Goal: Check status: Check status

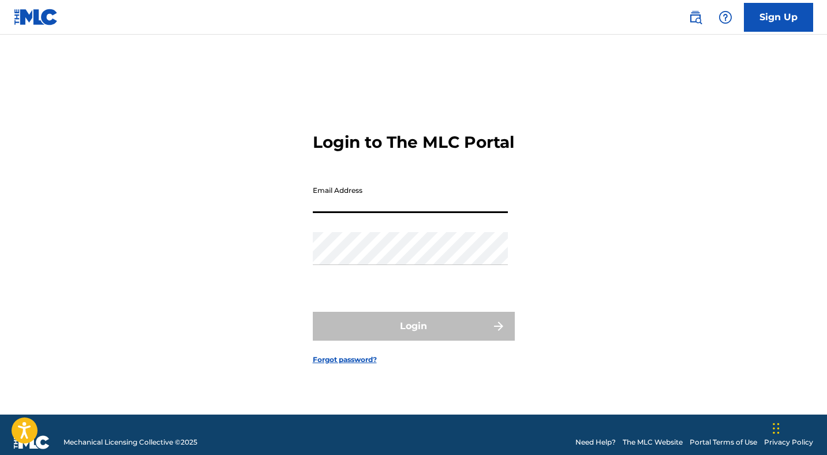
type input "[EMAIL_ADDRESS][DOMAIN_NAME]"
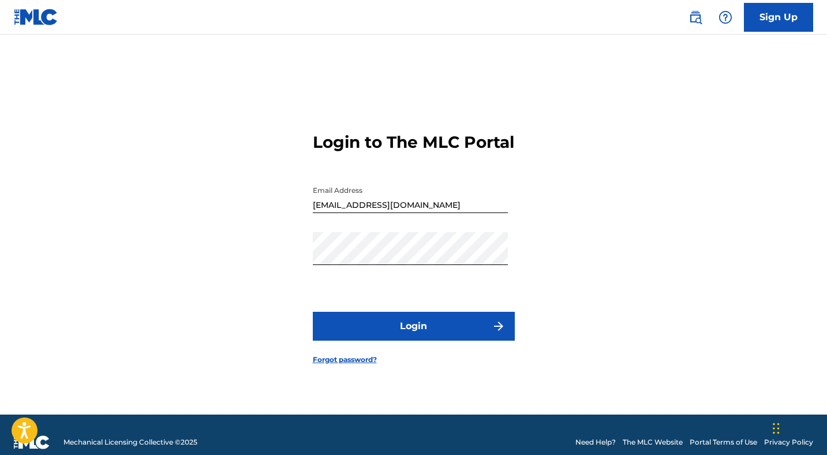
click at [415, 337] on button "Login" at bounding box center [414, 326] width 202 height 29
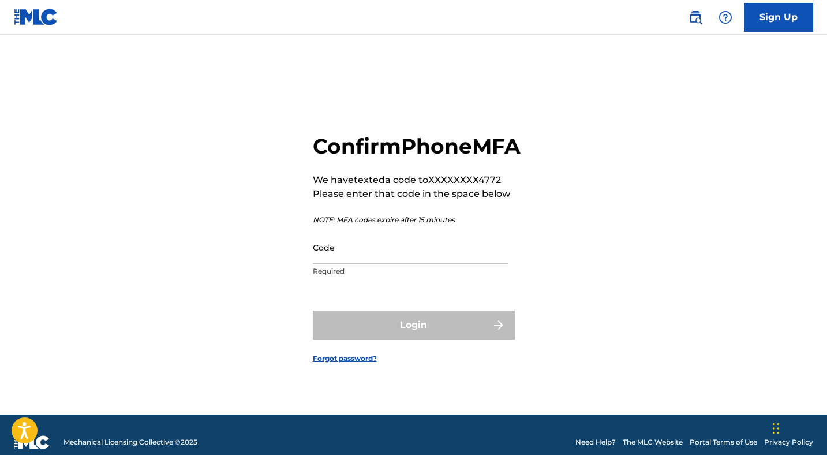
click at [363, 262] on input "Code" at bounding box center [410, 247] width 195 height 33
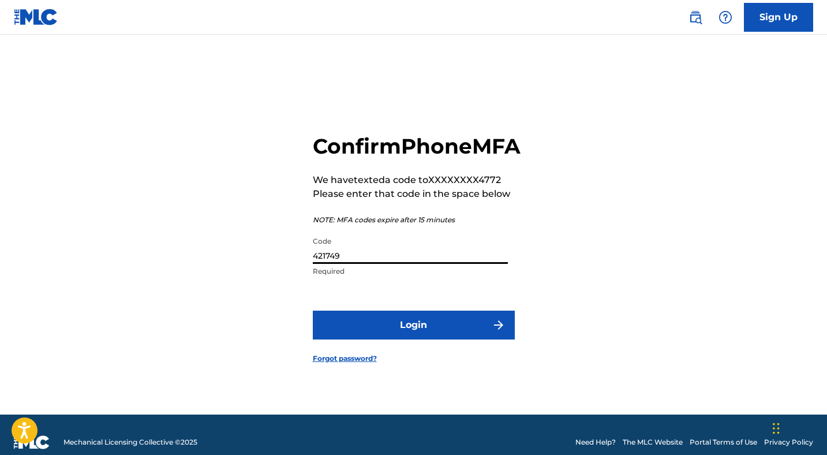
type input "421749"
click at [413, 338] on button "Login" at bounding box center [414, 325] width 202 height 29
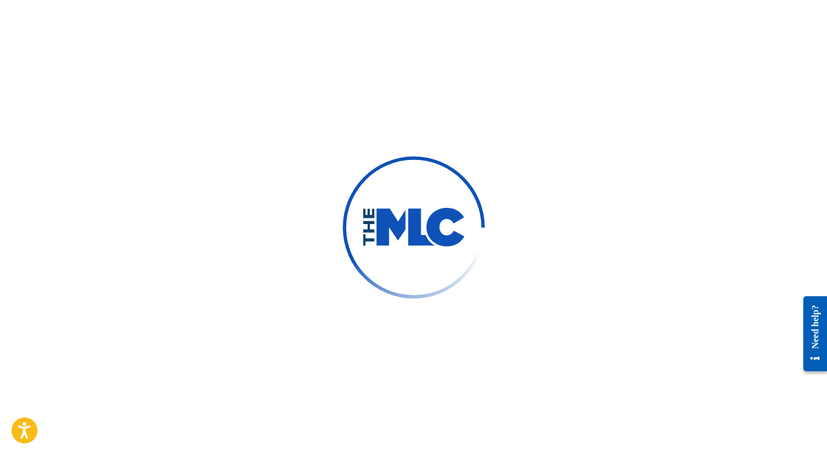
click at [415, 147] on div at bounding box center [413, 227] width 827 height 455
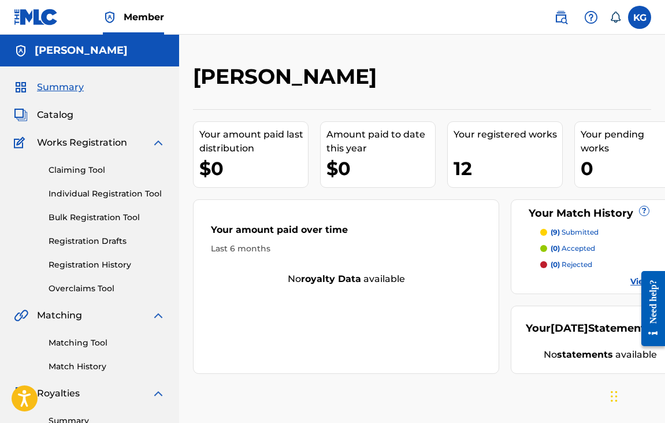
click at [87, 348] on link "Matching Tool" at bounding box center [106, 343] width 117 height 12
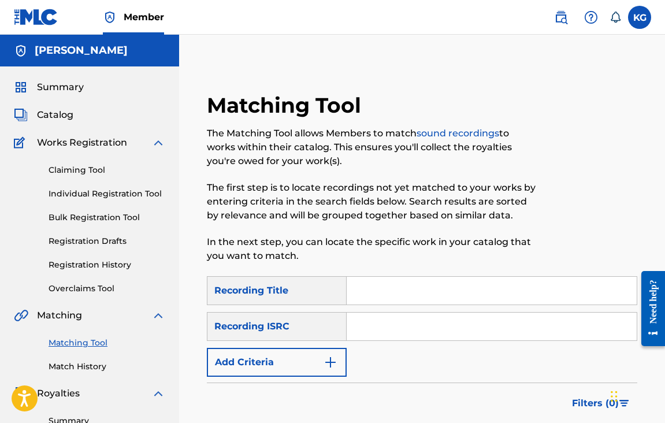
click at [69, 365] on link "Match History" at bounding box center [106, 366] width 117 height 12
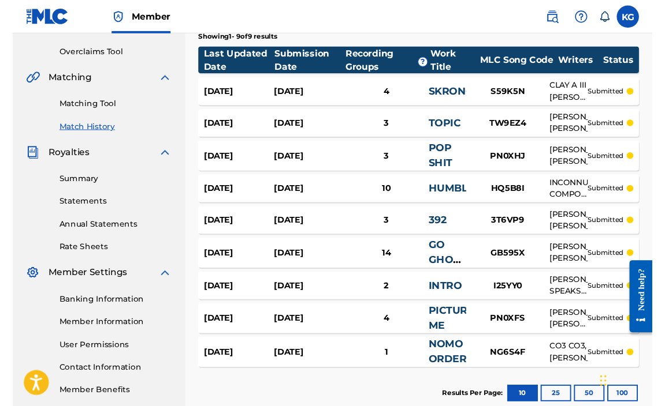
scroll to position [249, 0]
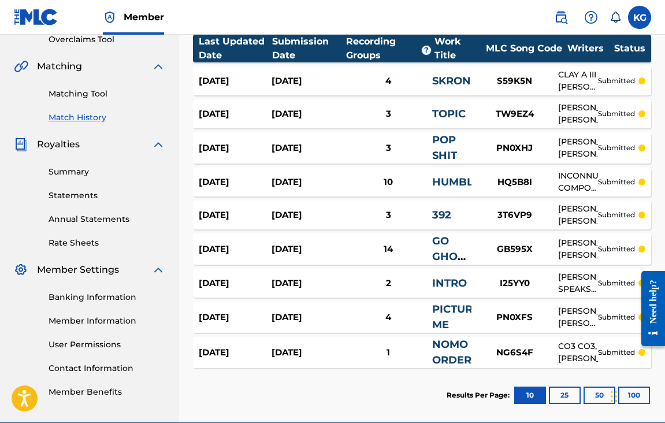
click at [659, 337] on div "Need help?" at bounding box center [653, 308] width 16 height 58
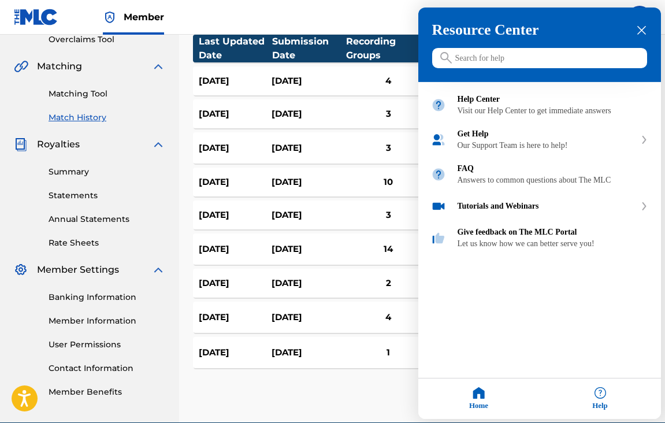
click at [659, 340] on div "Resource Center Help Get the help you need from our knowledge base News Search …" at bounding box center [539, 213] width 242 height 411
click at [587, 391] on div "Help" at bounding box center [599, 398] width 121 height 40
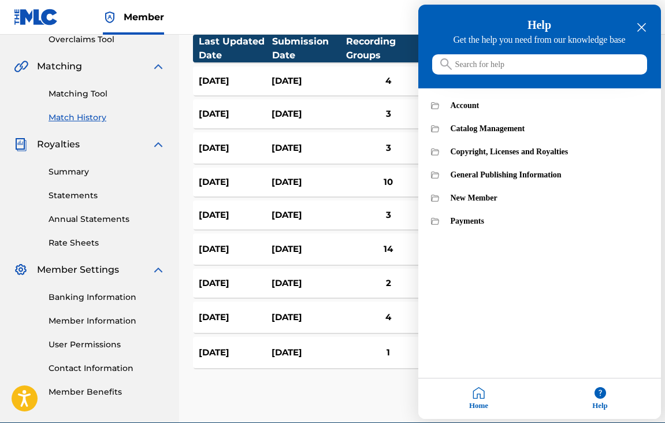
click at [463, 389] on div "Home" at bounding box center [478, 398] width 121 height 40
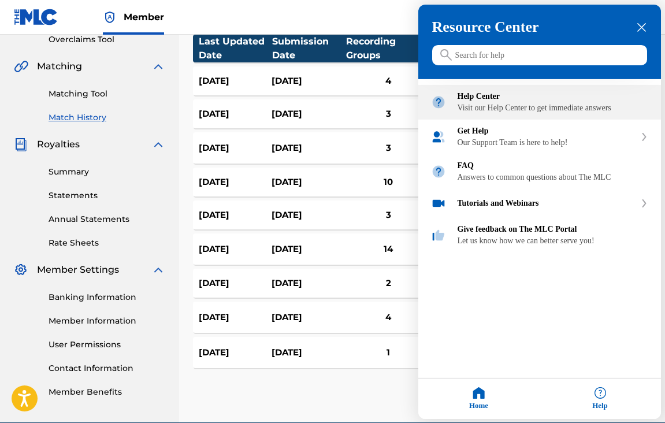
click at [548, 110] on div "Visit our Help Center to get immediate answers" at bounding box center [552, 107] width 191 height 9
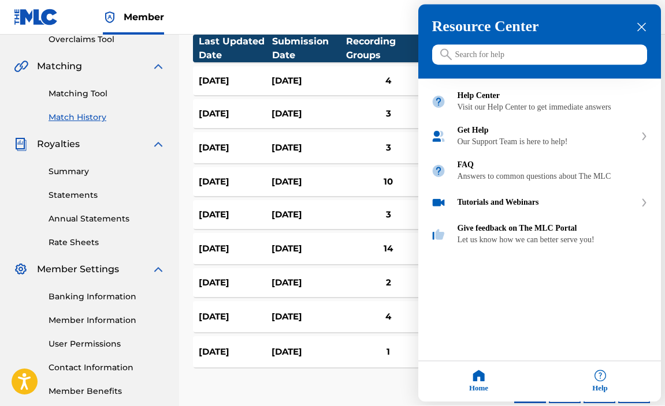
click at [646, 25] on div "close resource center" at bounding box center [641, 27] width 11 height 11
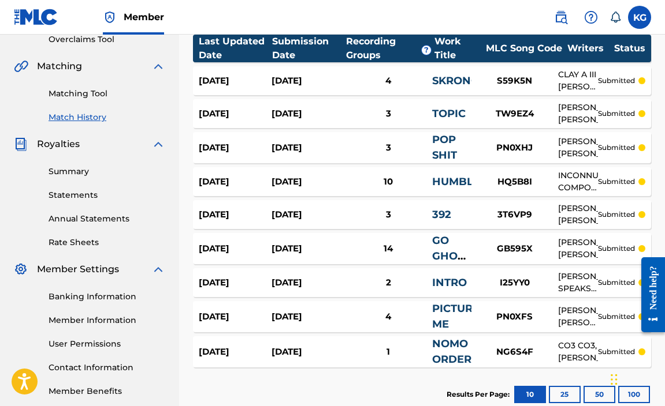
click at [659, 125] on div "Match History Match History is a record of recent match suggestions that you've…" at bounding box center [422, 118] width 486 height 607
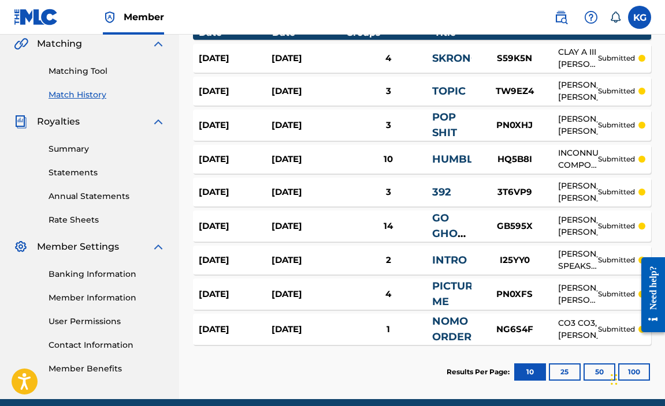
scroll to position [264, 0]
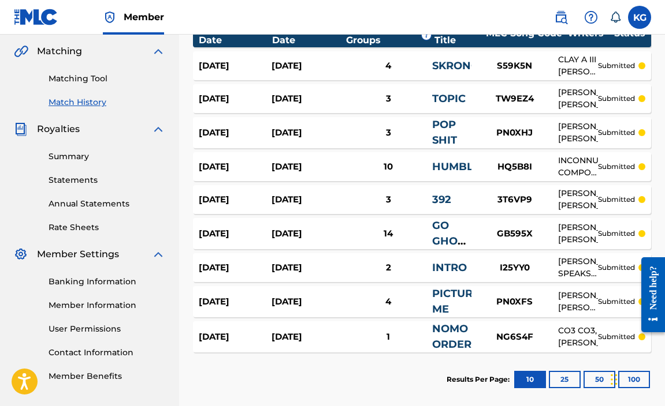
click at [69, 287] on link "Banking Information" at bounding box center [106, 282] width 117 height 12
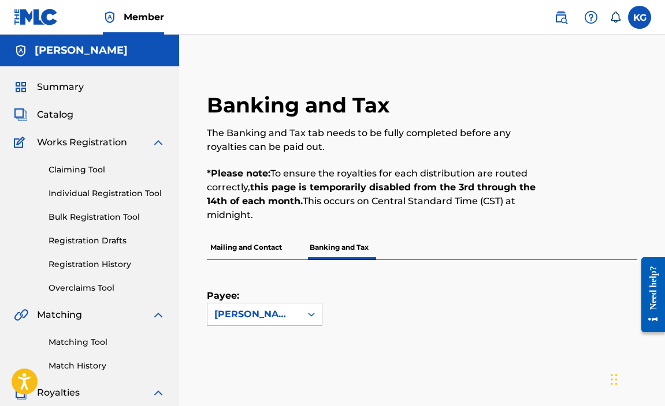
click at [267, 247] on p "Mailing and Contact" at bounding box center [246, 248] width 79 height 24
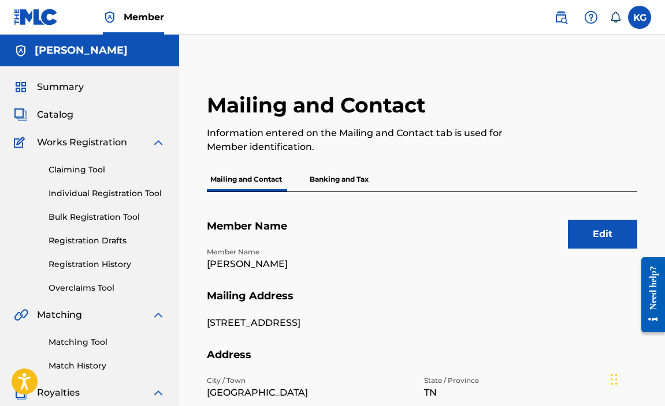
click at [333, 177] on p "Banking and Tax" at bounding box center [339, 179] width 66 height 24
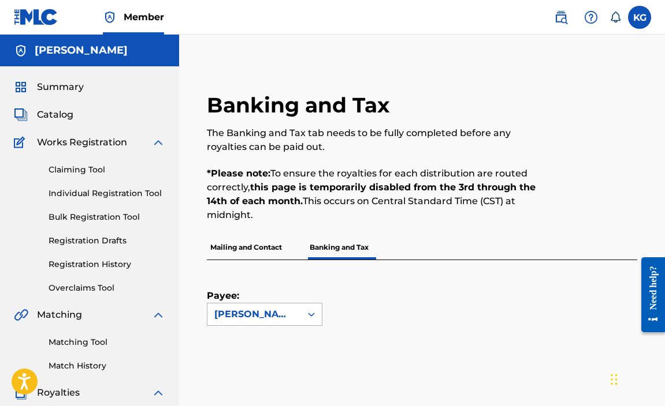
click at [296, 309] on div "[PERSON_NAME]" at bounding box center [254, 315] width 94 height 22
click at [290, 319] on div "[PERSON_NAME]" at bounding box center [254, 315] width 80 height 14
drag, startPoint x: 663, startPoint y: 140, endPoint x: 665, endPoint y: 167, distance: 27.2
click at [664, 167] on html "Accessibility Screen-Reader Guide, Feedback, and Issue Reporting | New window M…" at bounding box center [332, 203] width 665 height 406
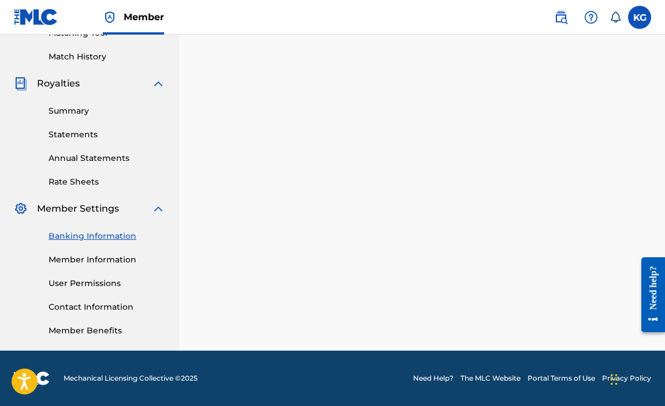
scroll to position [309, 0]
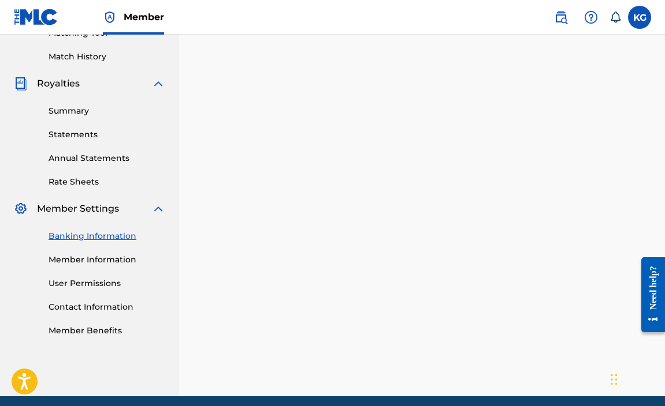
click at [203, 189] on div "Banking and Tax The Banking and Tax tab needs to be fully completed before any …" at bounding box center [422, 104] width 458 height 643
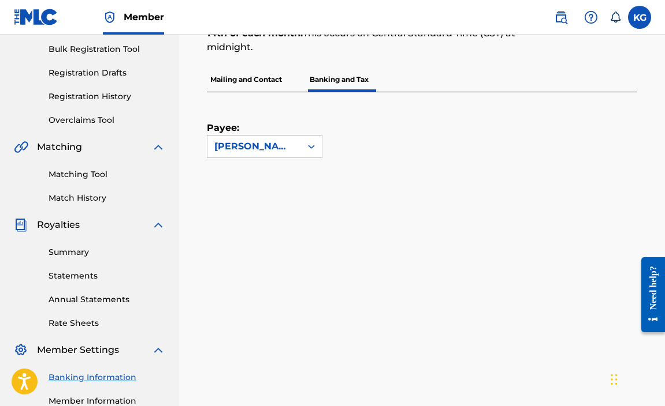
scroll to position [166, 0]
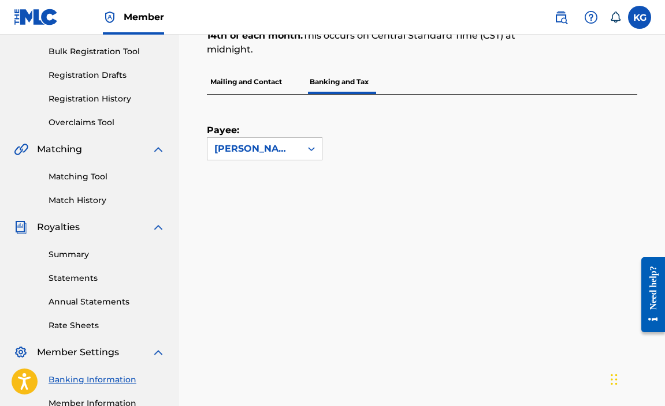
click at [251, 88] on p "Mailing and Contact" at bounding box center [246, 82] width 79 height 24
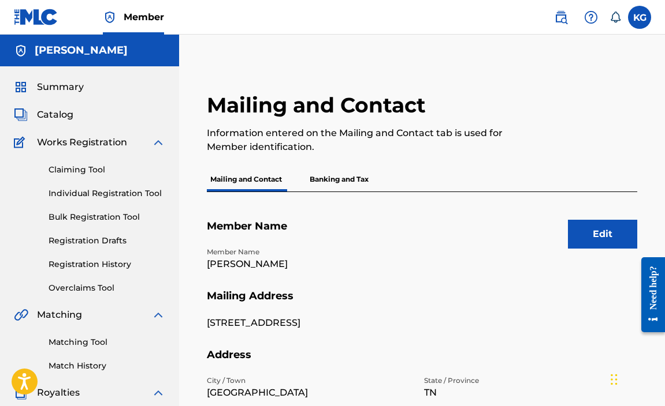
click at [101, 80] on div "Summary" at bounding box center [89, 87] width 151 height 14
click at [101, 91] on div "Summary" at bounding box center [89, 87] width 151 height 14
click at [51, 90] on span "Summary" at bounding box center [60, 87] width 47 height 14
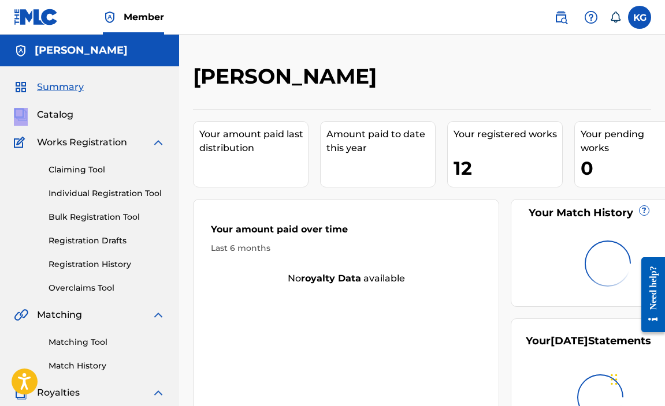
click at [65, 115] on span "Catalog" at bounding box center [55, 115] width 36 height 14
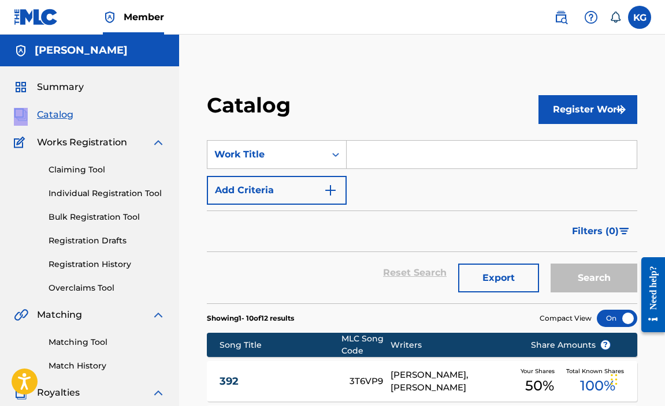
click at [76, 339] on link "Matching Tool" at bounding box center [106, 343] width 117 height 12
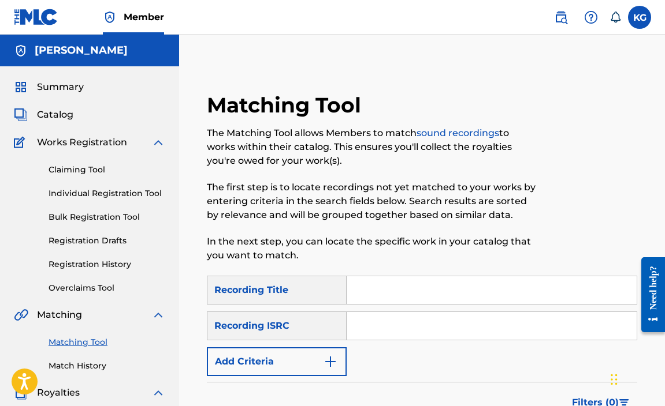
click at [80, 372] on div "Summary Catalog Works Registration Claiming Tool Individual Registration Tool B…" at bounding box center [89, 363] width 179 height 594
click at [85, 368] on link "Match History" at bounding box center [106, 366] width 117 height 12
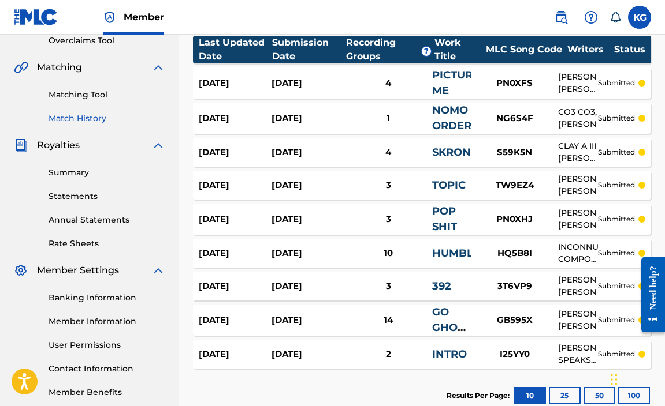
scroll to position [248, 0]
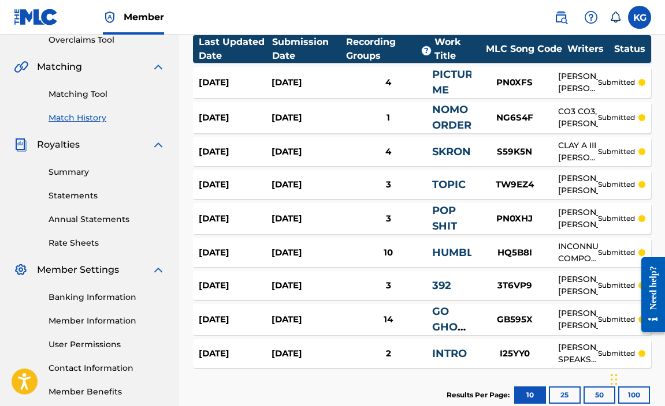
click at [420, 150] on div "4" at bounding box center [389, 151] width 88 height 13
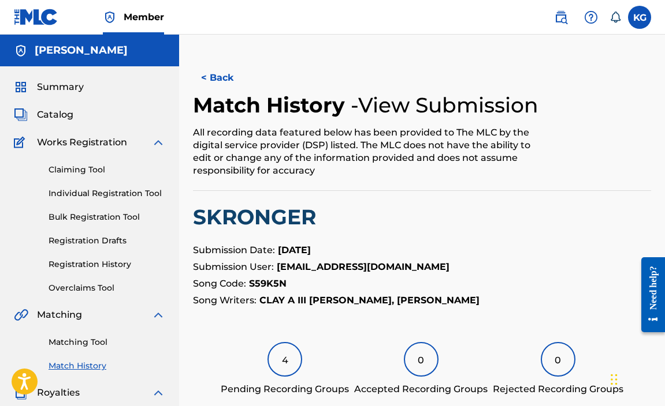
click at [275, 374] on div "4" at bounding box center [284, 359] width 35 height 35
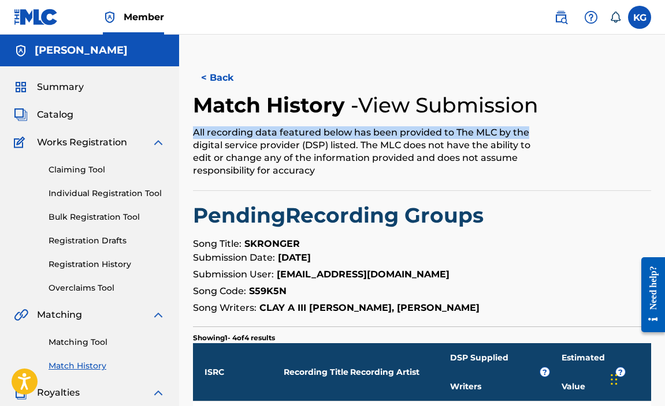
drag, startPoint x: 663, startPoint y: 109, endPoint x: 663, endPoint y: 128, distance: 18.5
click at [663, 128] on div "< Back Match History - View Submission All recording data featured below has be…" at bounding box center [422, 362] width 486 height 597
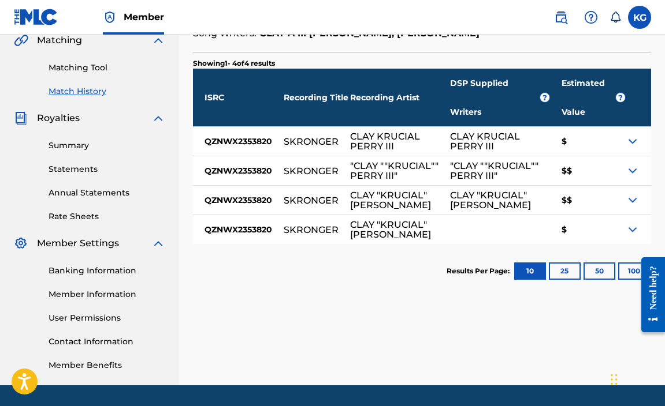
scroll to position [272, 0]
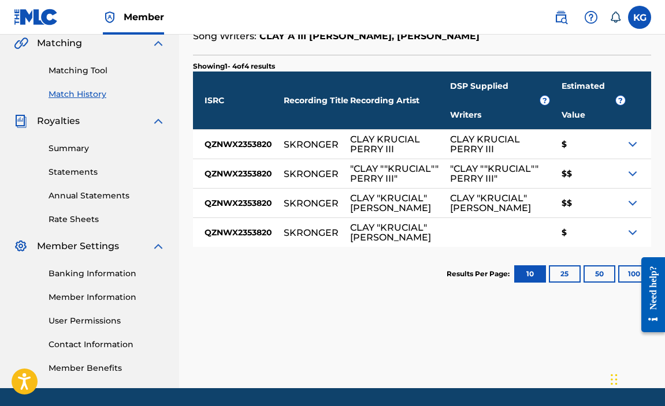
click at [661, 162] on div "< Back Match History - View Submission All recording data featured below has be…" at bounding box center [422, 90] width 486 height 597
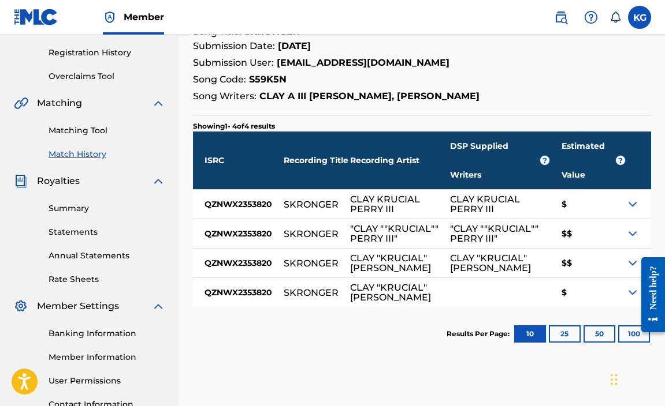
scroll to position [200, 0]
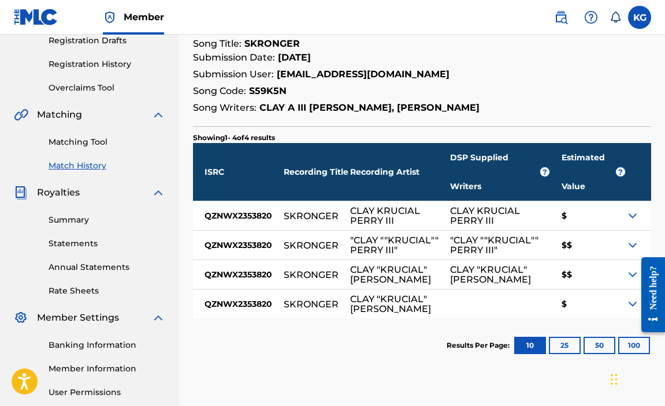
click at [181, 112] on div "< Back Match History - View Submission All recording data featured below has be…" at bounding box center [422, 161] width 486 height 597
click at [165, 113] on div "Summary Catalog Works Registration Claiming Tool Individual Registration Tool B…" at bounding box center [89, 163] width 179 height 594
click at [159, 114] on img at bounding box center [158, 115] width 14 height 14
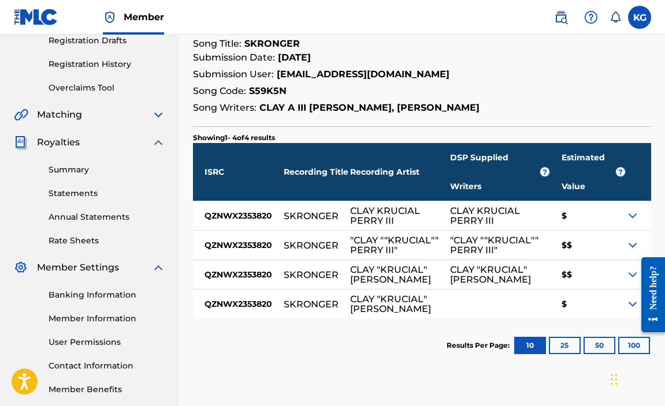
click at [155, 119] on img at bounding box center [158, 115] width 14 height 14
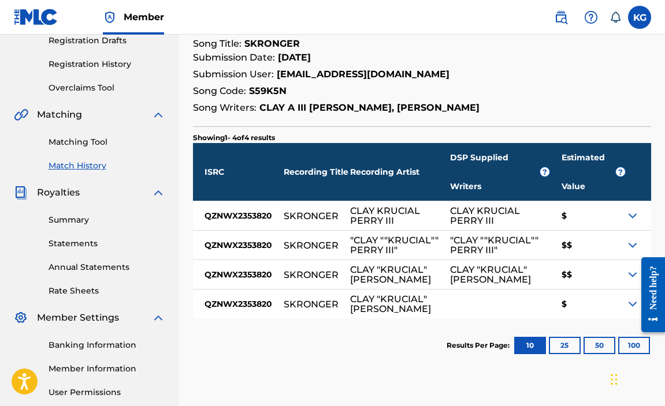
click at [65, 161] on link "Match History" at bounding box center [106, 166] width 117 height 12
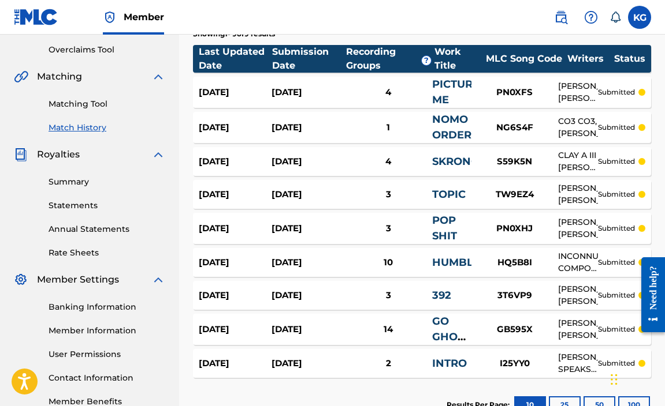
scroll to position [220, 0]
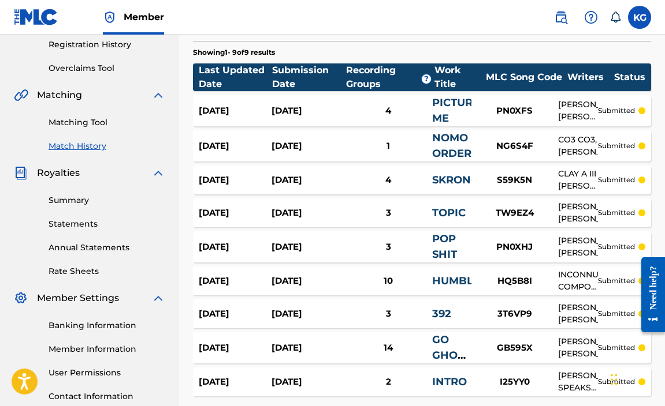
click at [382, 279] on div "10" at bounding box center [389, 281] width 88 height 13
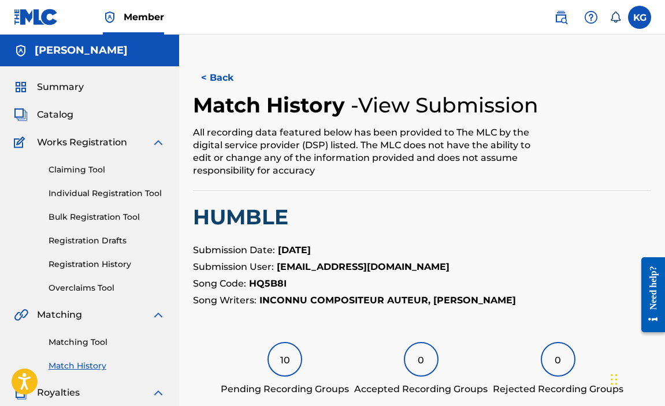
click at [291, 357] on div "10" at bounding box center [284, 359] width 35 height 35
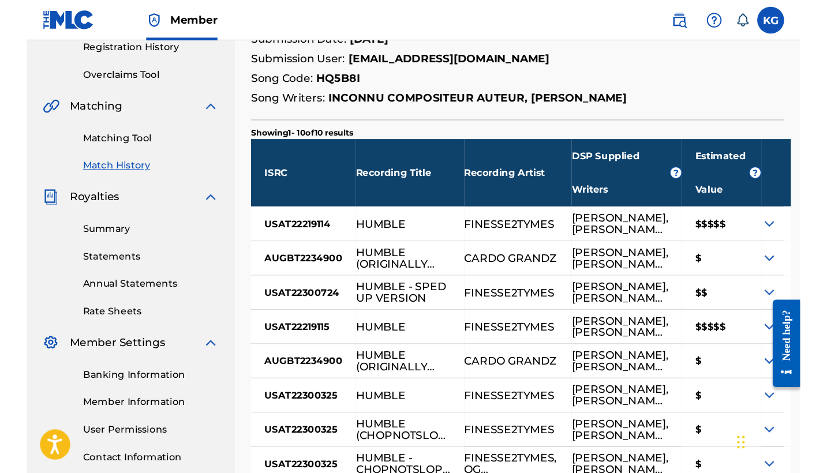
scroll to position [222, 0]
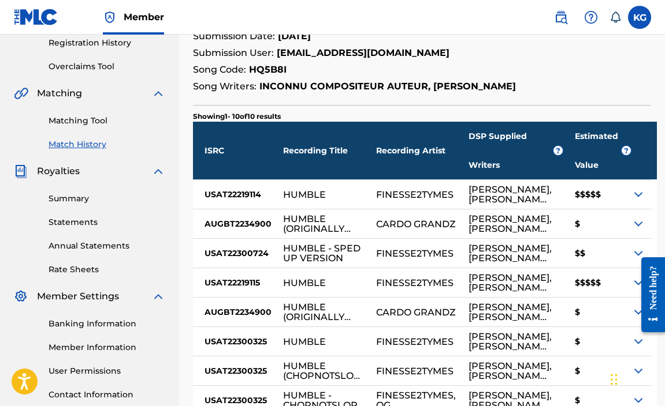
click at [529, 204] on div "JARVEN HARRIS, KYLER GREGORY, RICKY HAMPTON" at bounding box center [509, 195] width 83 height 20
click at [507, 204] on div "JARVEN HARRIS, KYLER GREGORY, RICKY HAMPTON" at bounding box center [509, 195] width 83 height 20
click at [617, 209] on div "$$$$$" at bounding box center [597, 194] width 68 height 29
click at [618, 209] on div "$$$$$" at bounding box center [597, 194] width 68 height 29
click at [631, 202] on img at bounding box center [638, 195] width 14 height 14
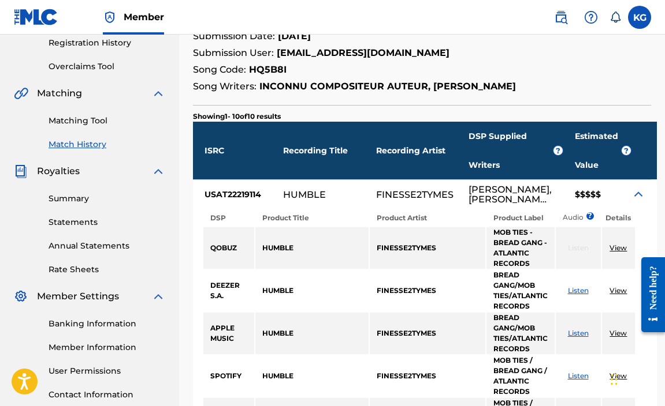
click at [502, 204] on div "JARVEN HARRIS, KYLER GREGORY, RICKY HAMPTON" at bounding box center [509, 195] width 83 height 20
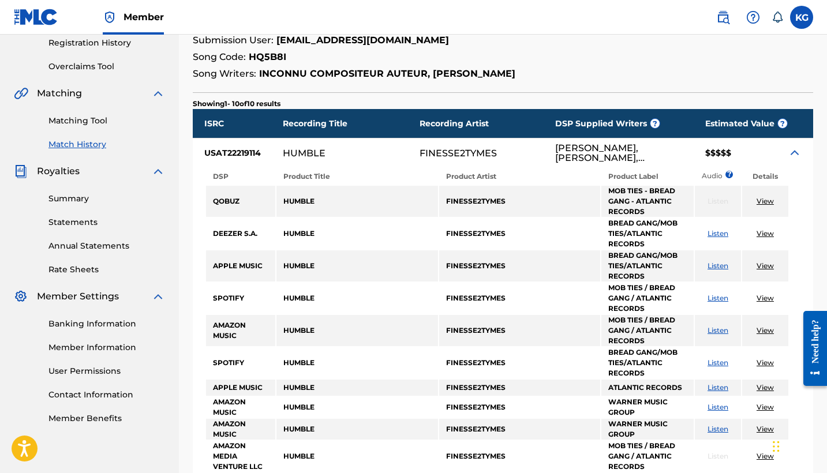
click at [664, 152] on img at bounding box center [795, 153] width 14 height 14
